Goal: Task Accomplishment & Management: Complete application form

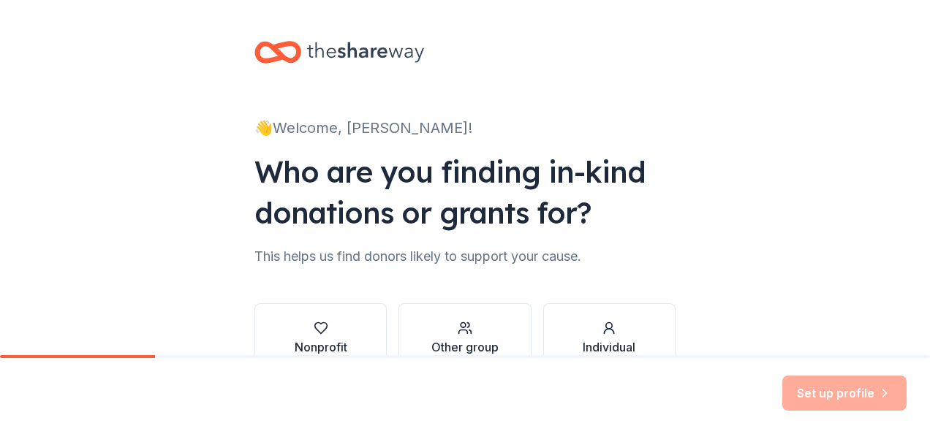
scroll to position [89, 0]
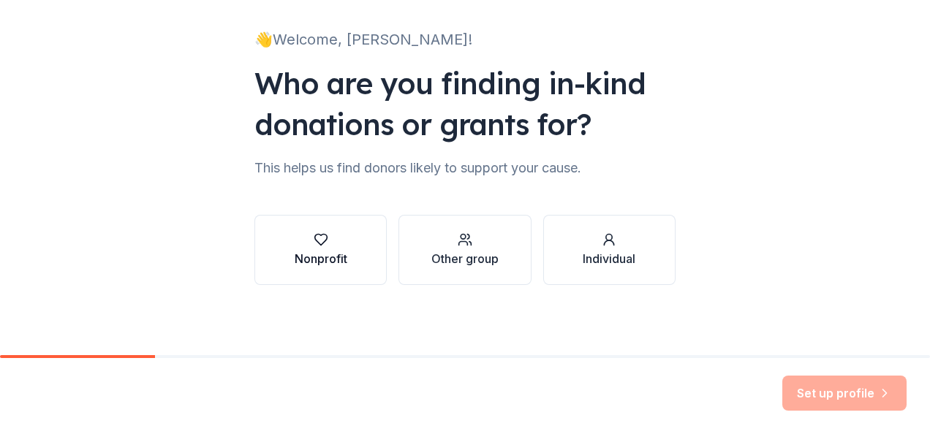
click at [329, 267] on div "Nonprofit" at bounding box center [321, 259] width 53 height 18
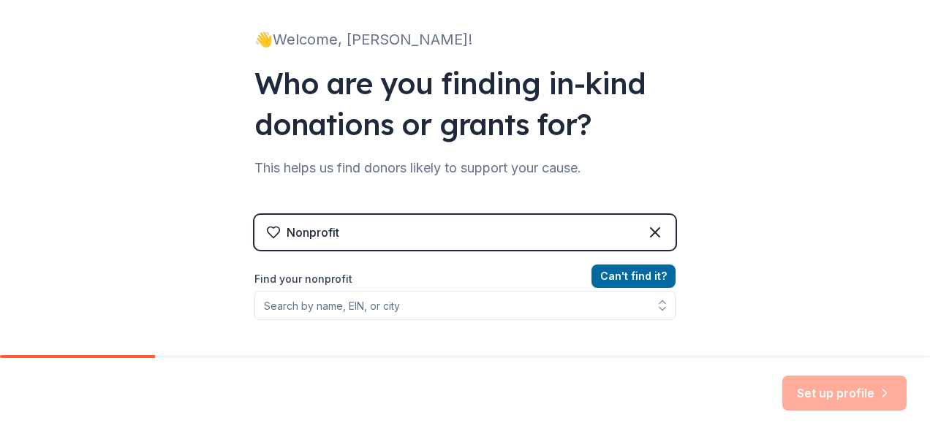
scroll to position [162, 0]
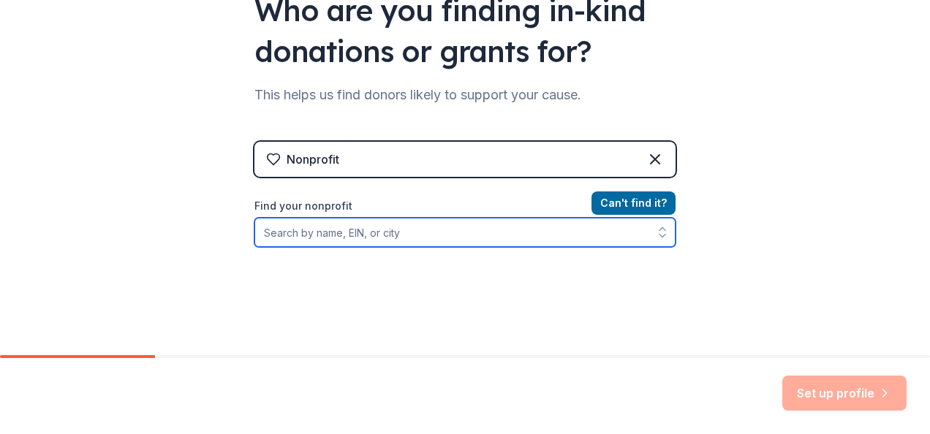
click at [366, 225] on input "Find your nonprofit" at bounding box center [465, 232] width 421 height 29
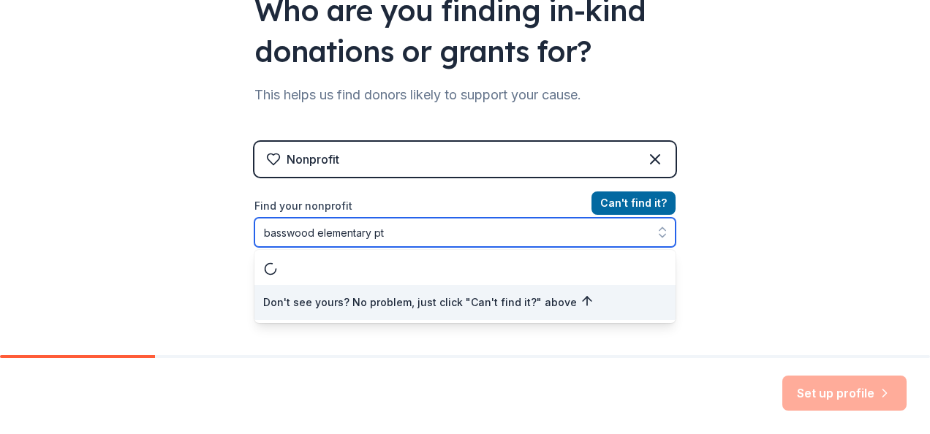
type input "basswood elementary pto"
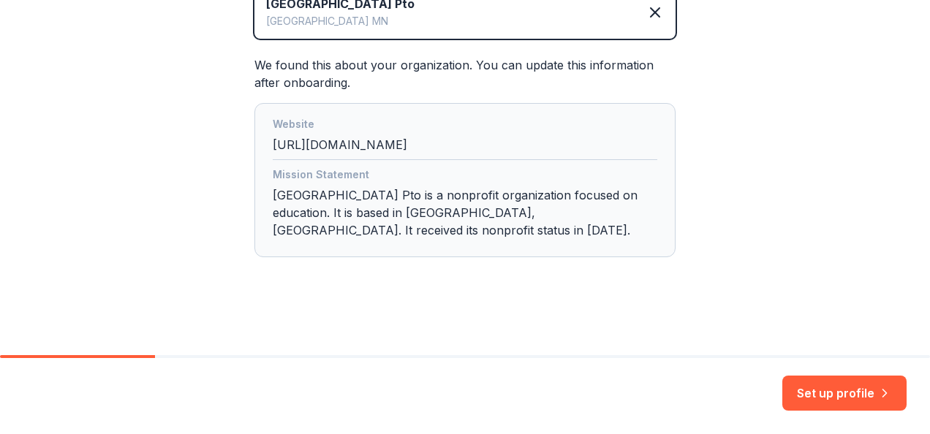
scroll to position [371, 0]
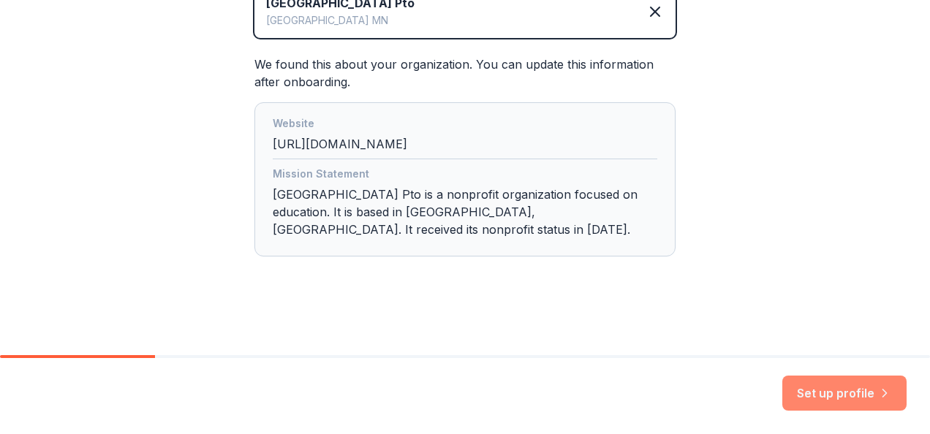
click at [873, 395] on button "Set up profile" at bounding box center [845, 393] width 124 height 35
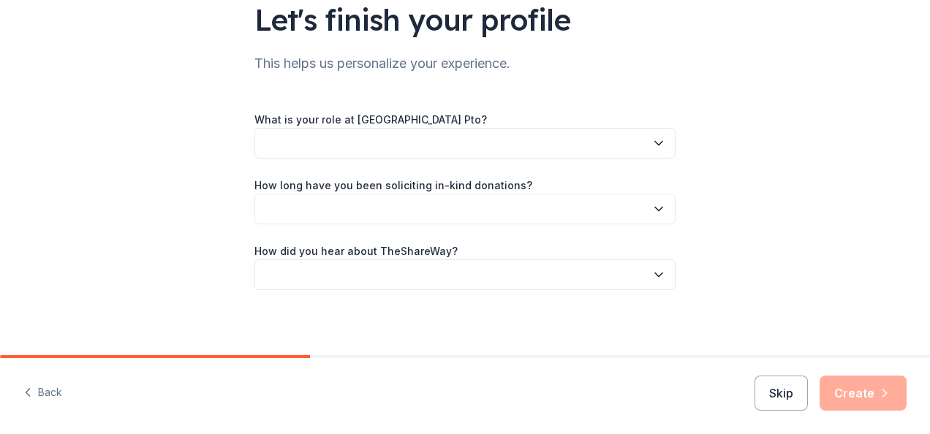
scroll to position [122, 0]
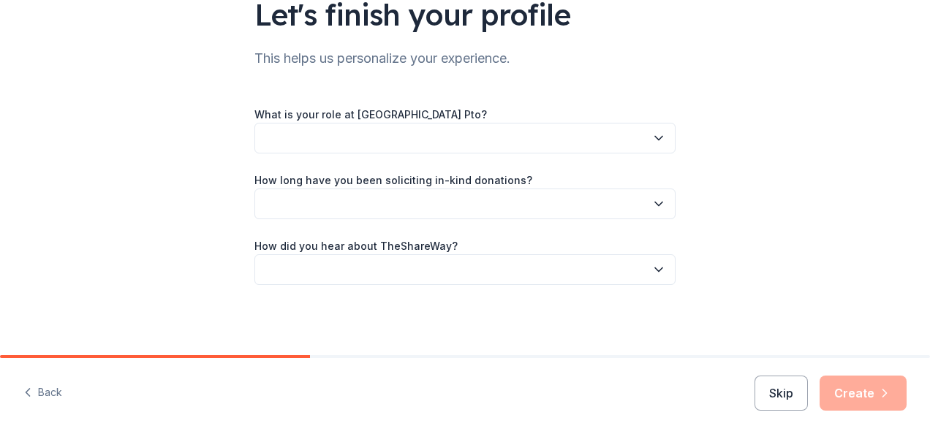
click at [330, 136] on button "button" at bounding box center [465, 138] width 421 height 31
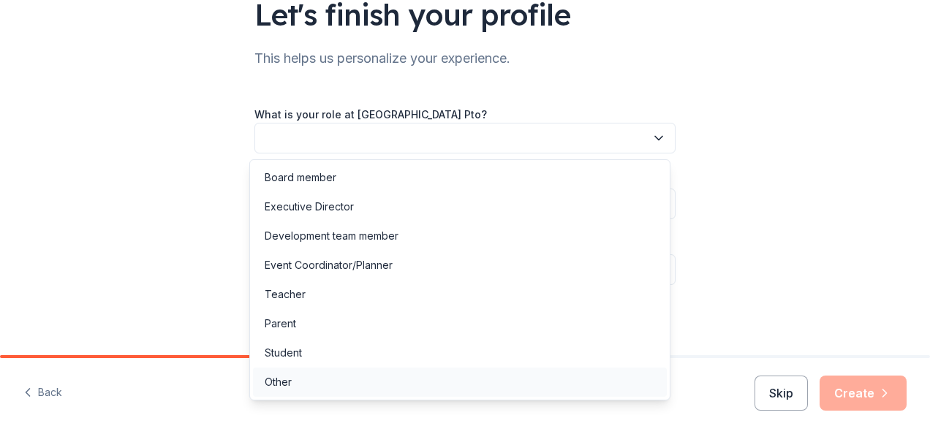
click at [318, 374] on div "Other" at bounding box center [460, 382] width 414 height 29
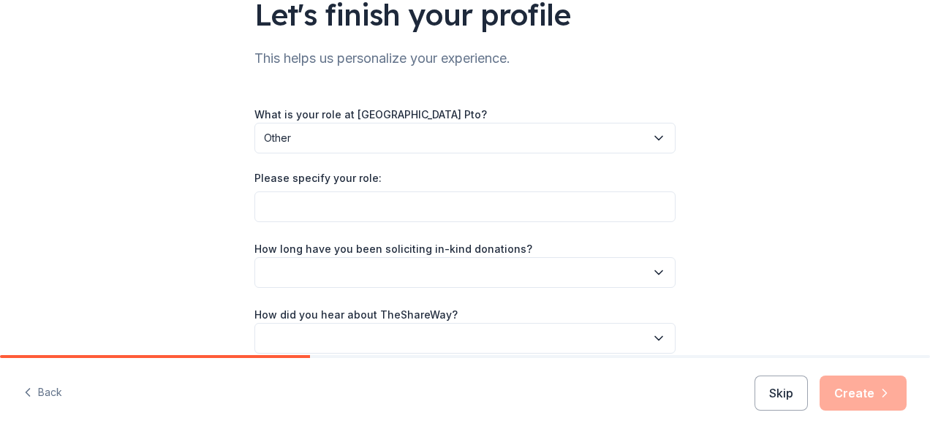
drag, startPoint x: 326, startPoint y: 187, endPoint x: 331, endPoint y: 195, distance: 9.2
click at [326, 189] on div "Please specify your role:" at bounding box center [465, 181] width 421 height 20
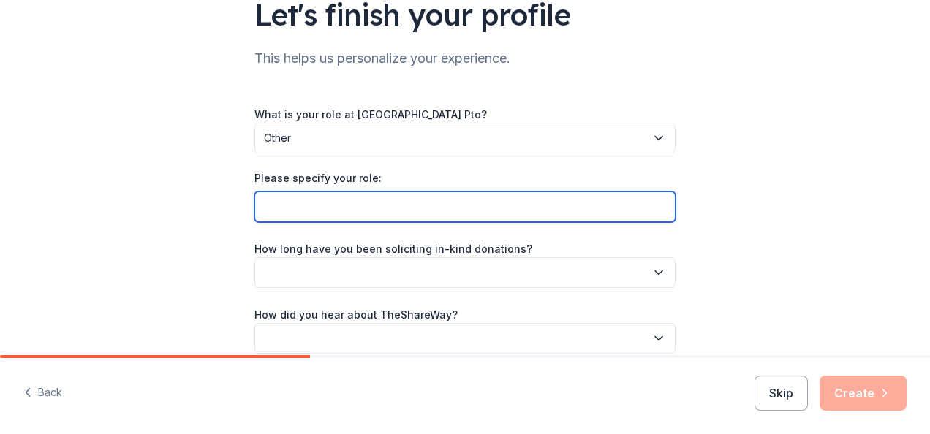
click at [329, 209] on input "Please specify your role:" at bounding box center [465, 207] width 421 height 31
type input "Fun Run Chair"
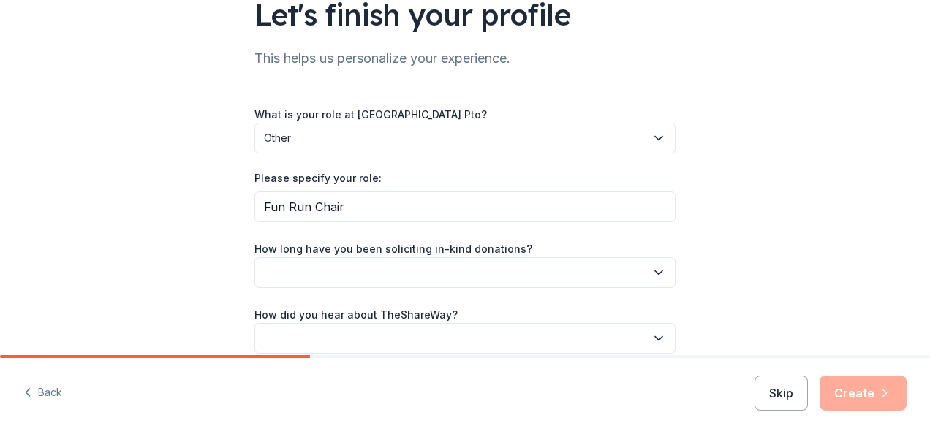
click at [382, 287] on div "What is your role at Basswood Elementary School Pto? Other Please specify your …" at bounding box center [465, 229] width 421 height 249
click at [399, 277] on button "button" at bounding box center [465, 272] width 421 height 31
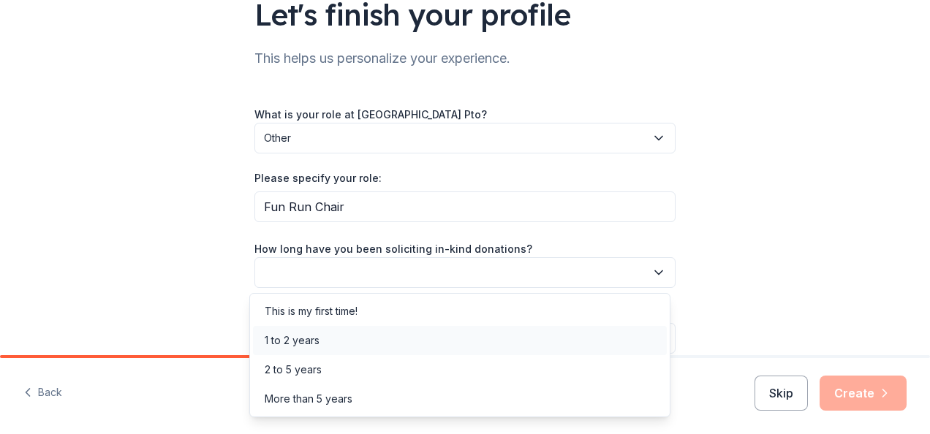
click at [281, 336] on div "1 to 2 years" at bounding box center [292, 341] width 55 height 18
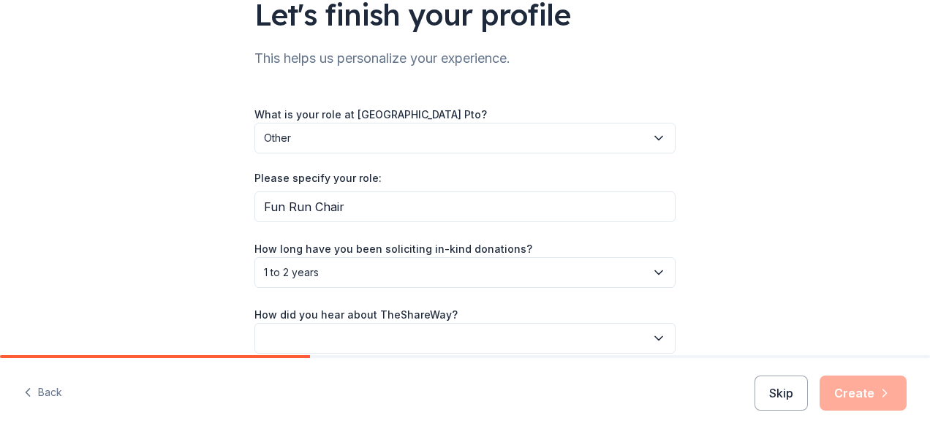
click at [325, 281] on button "1 to 2 years" at bounding box center [465, 272] width 421 height 31
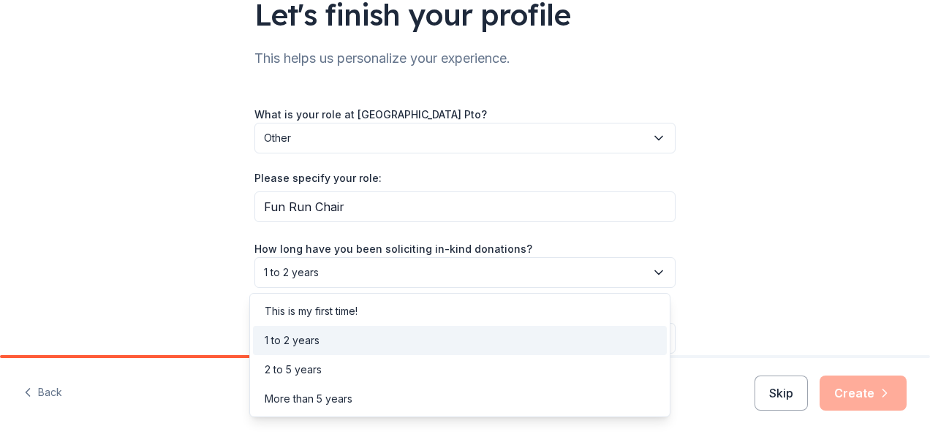
click at [333, 328] on div "1 to 2 years" at bounding box center [460, 340] width 414 height 29
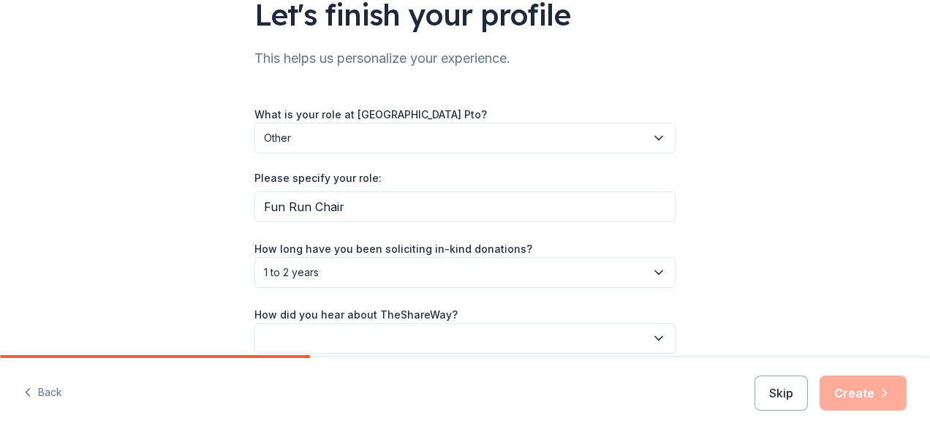
click at [333, 328] on button "button" at bounding box center [465, 338] width 421 height 31
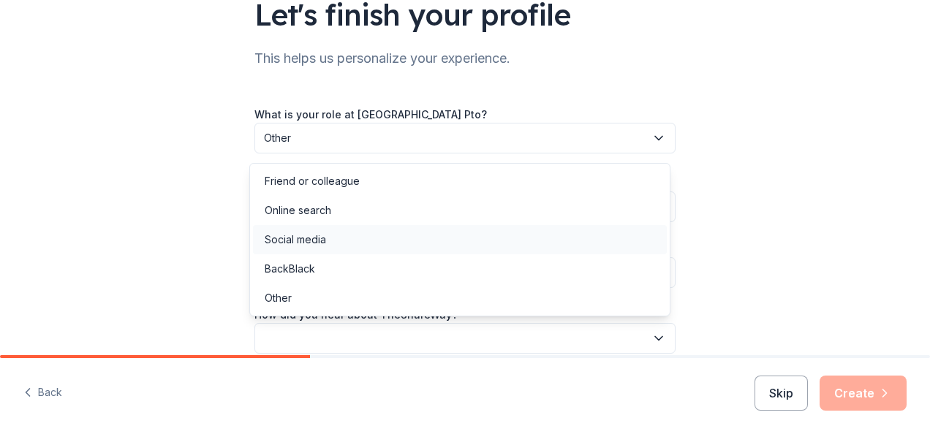
click at [312, 249] on div "Social media" at bounding box center [460, 239] width 414 height 29
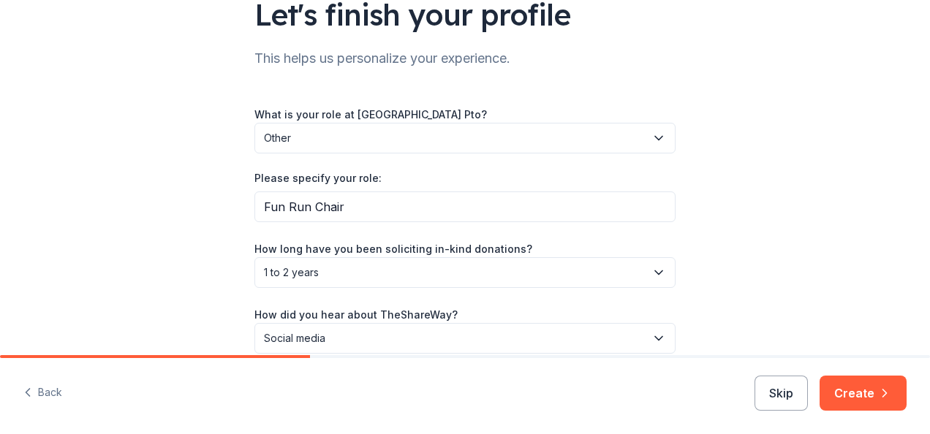
scroll to position [190, 0]
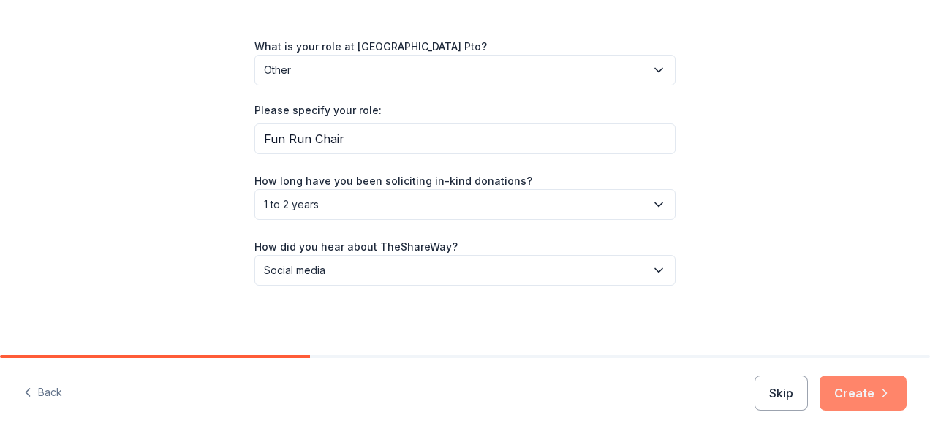
click at [840, 385] on button "Create" at bounding box center [863, 393] width 87 height 35
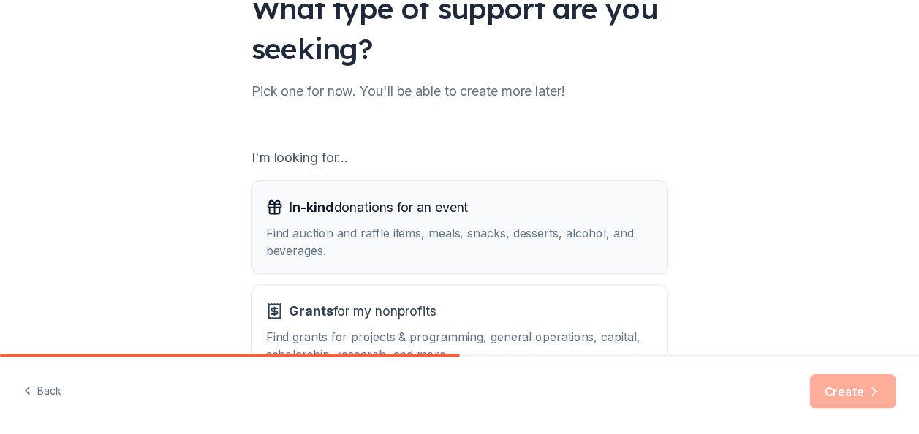
scroll to position [162, 0]
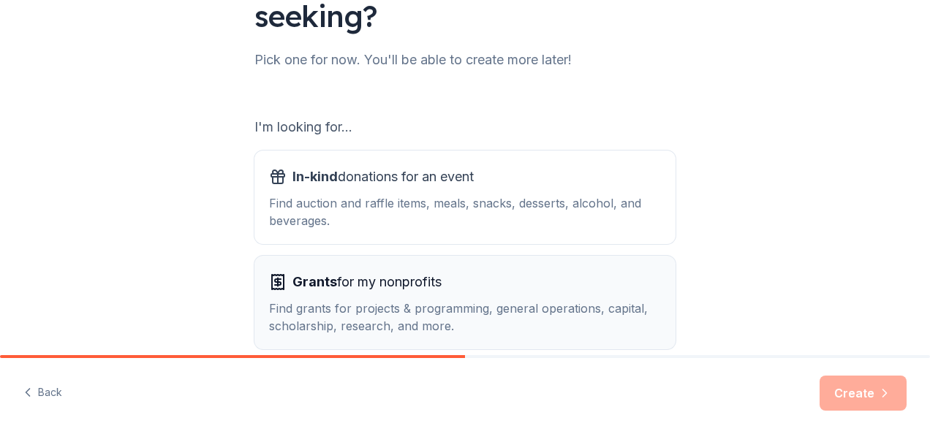
click at [455, 288] on div "Grants for my nonprofits" at bounding box center [465, 282] width 392 height 23
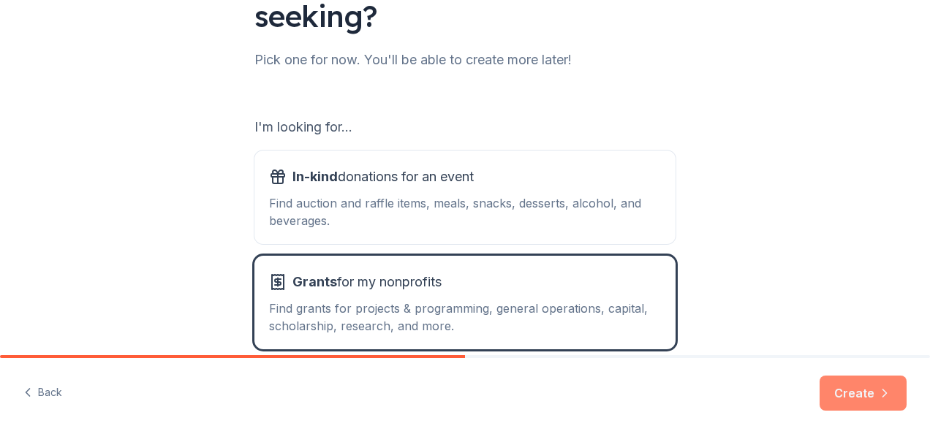
click at [862, 397] on button "Create" at bounding box center [863, 393] width 87 height 35
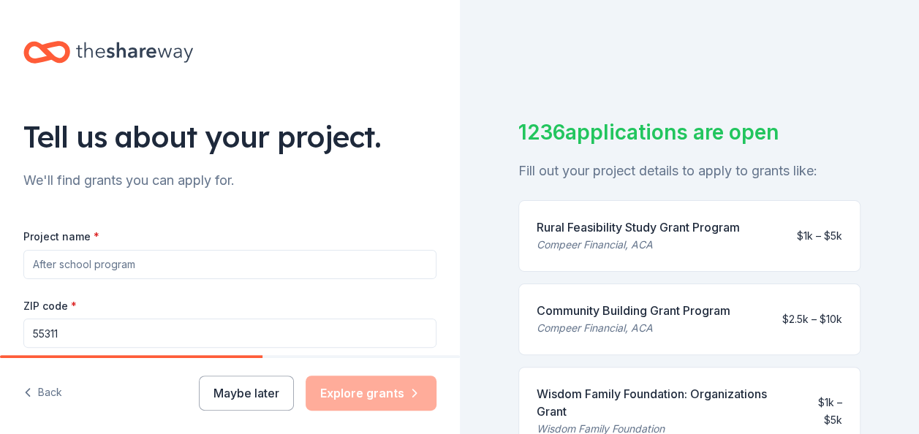
click at [140, 260] on input "Project name *" at bounding box center [229, 264] width 413 height 29
click at [307, 154] on div "Tell us about your project." at bounding box center [229, 136] width 413 height 41
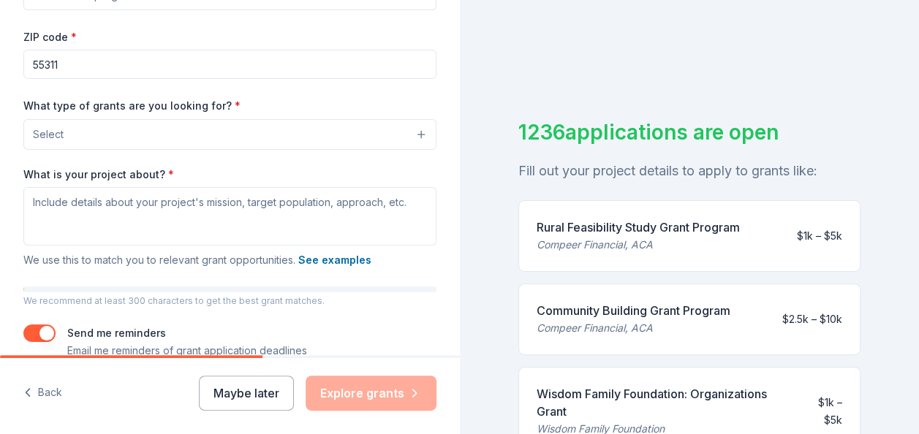
scroll to position [342, 0]
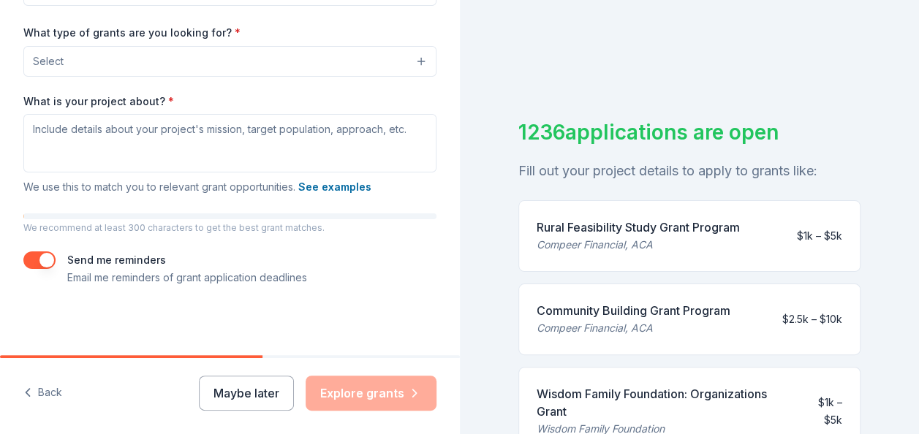
click at [47, 270] on div "Send me reminders Email me reminders of grant application deadlines" at bounding box center [229, 269] width 413 height 35
click at [39, 266] on button "button" at bounding box center [39, 261] width 32 height 18
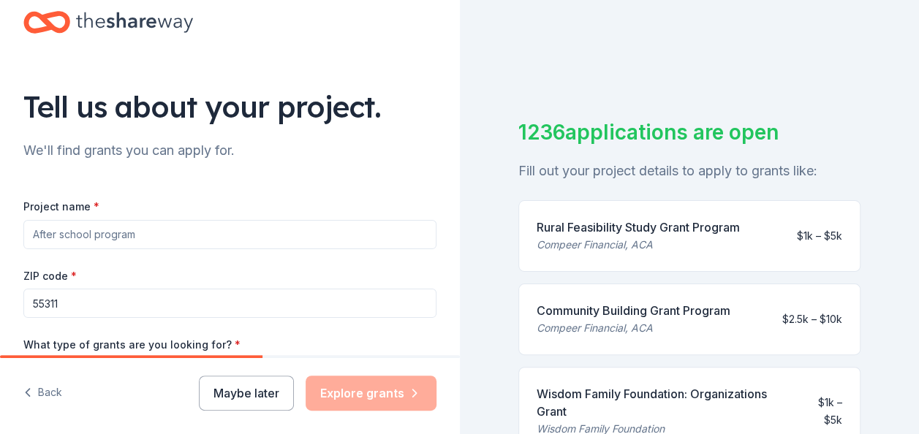
scroll to position [0, 0]
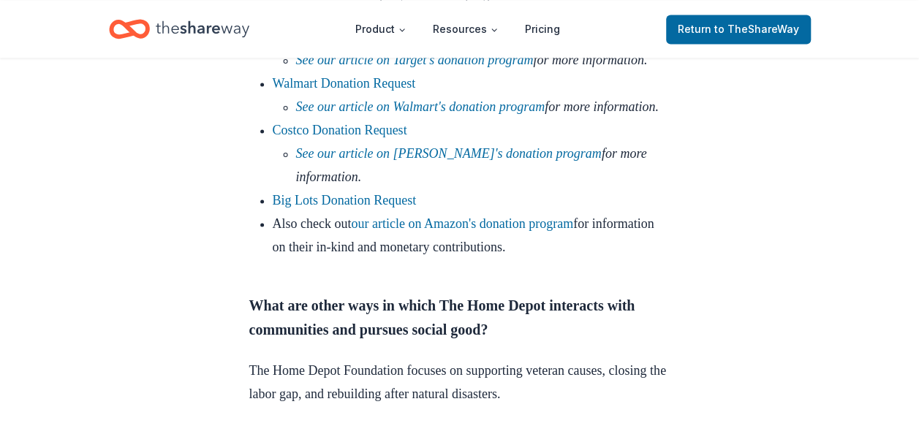
scroll to position [1097, 0]
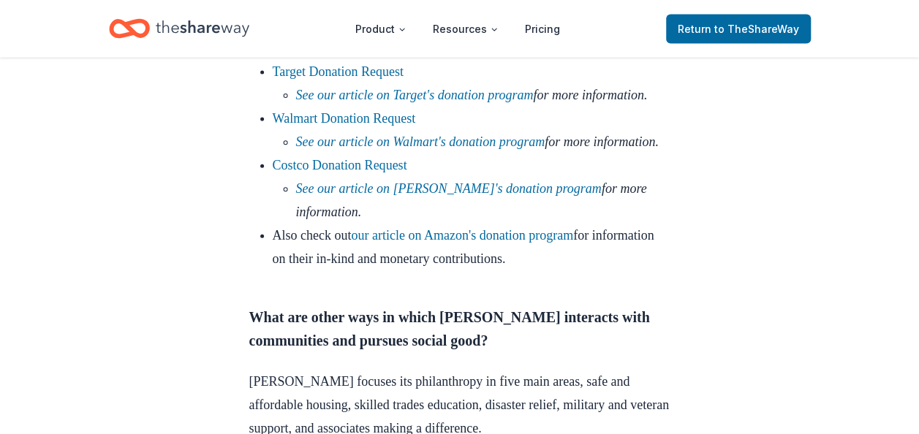
scroll to position [1609, 0]
